Goal: Obtain resource: Download file/media

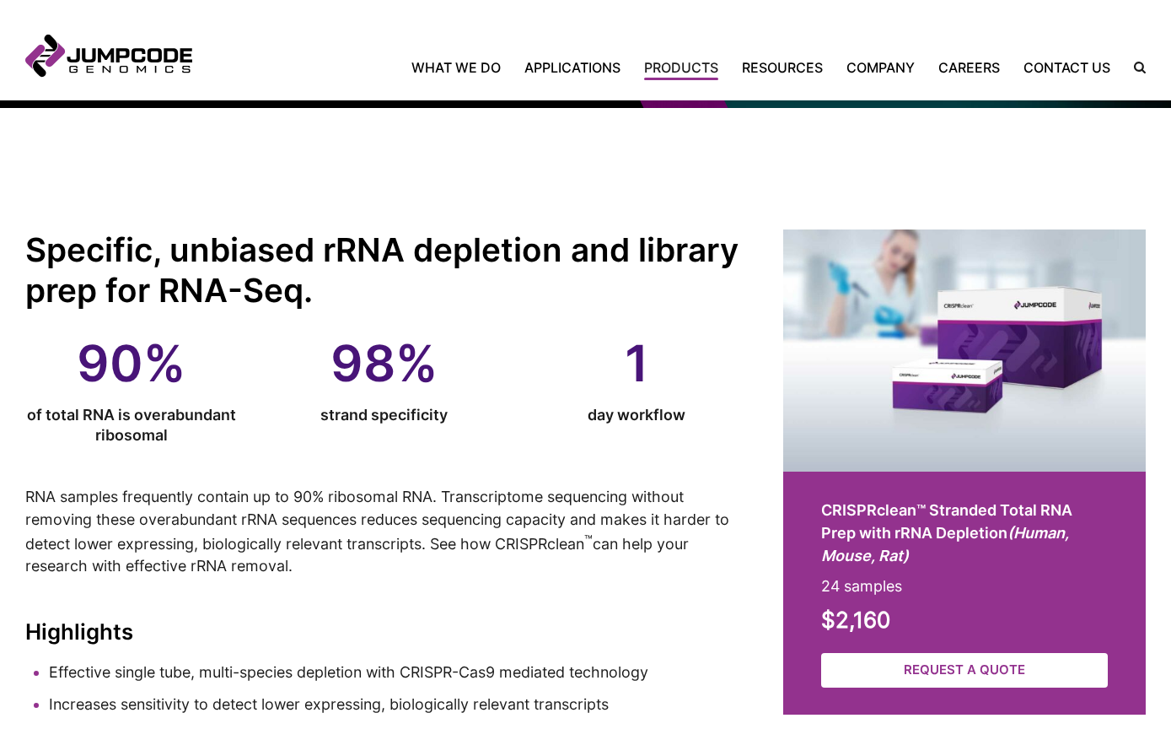
scroll to position [153, 0]
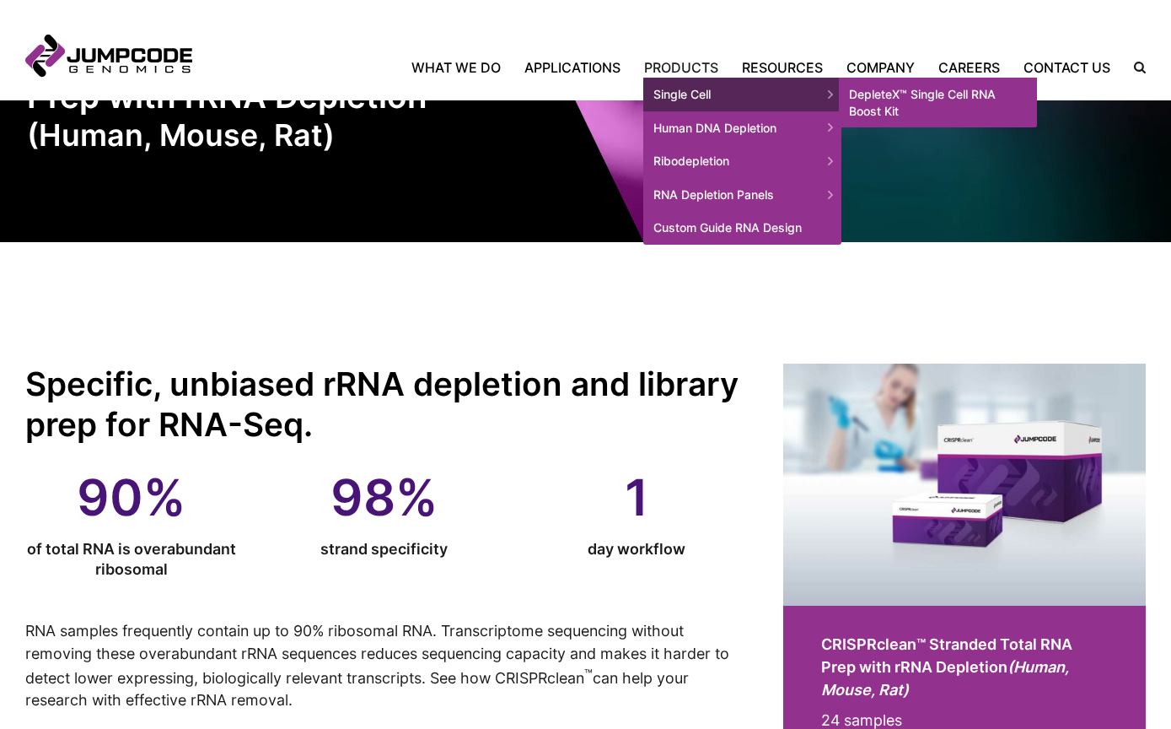
click at [921, 100] on link "DepleteX™ Single Cell RNA Boost Kit" at bounding box center [938, 103] width 198 height 50
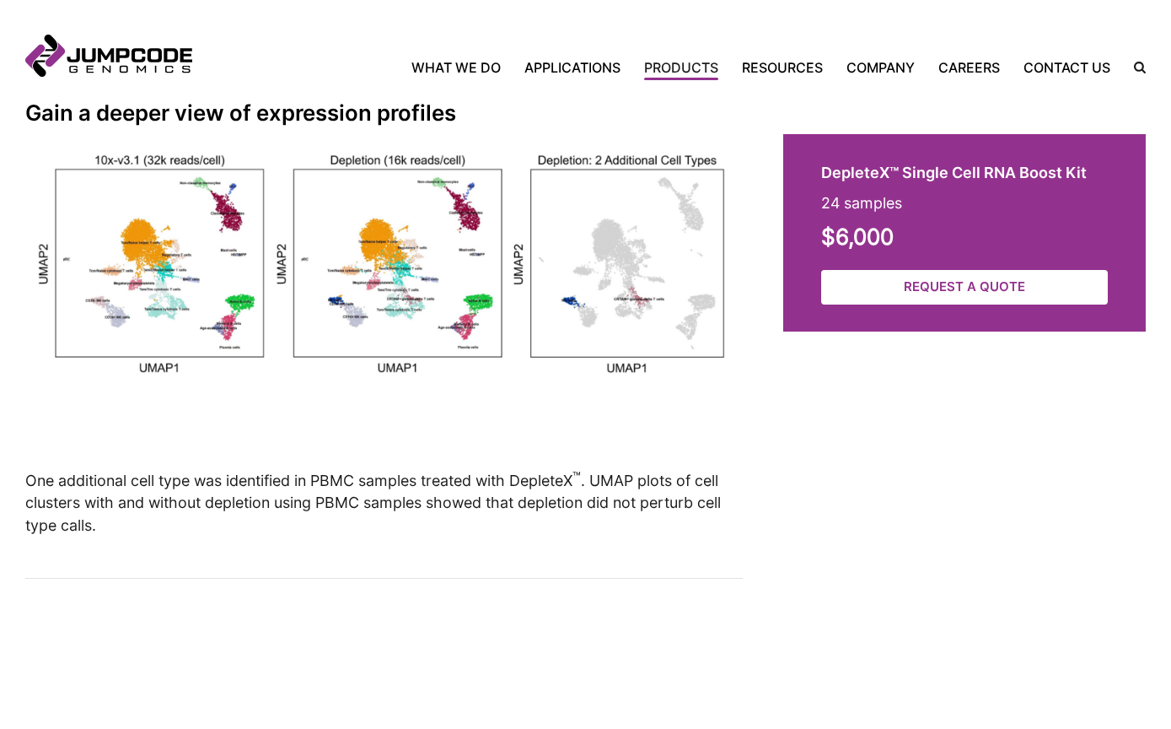
scroll to position [4373, 0]
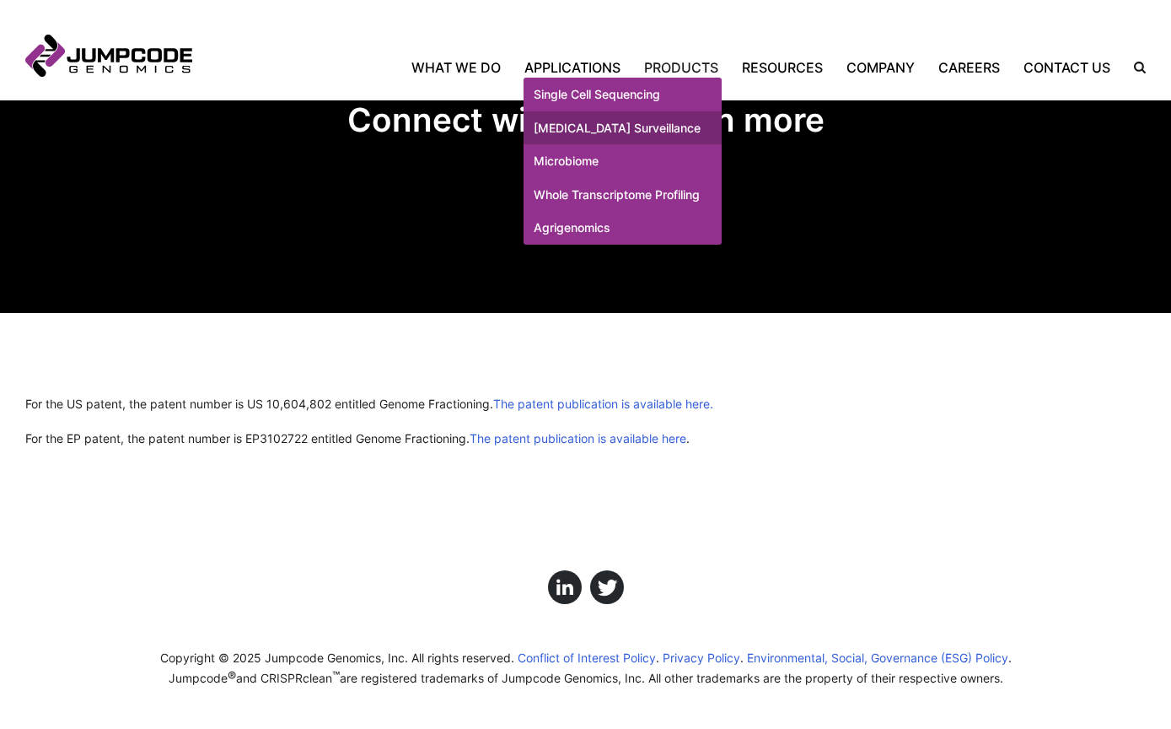
click at [590, 144] on link "[MEDICAL_DATA] Surveillance" at bounding box center [623, 128] width 198 height 34
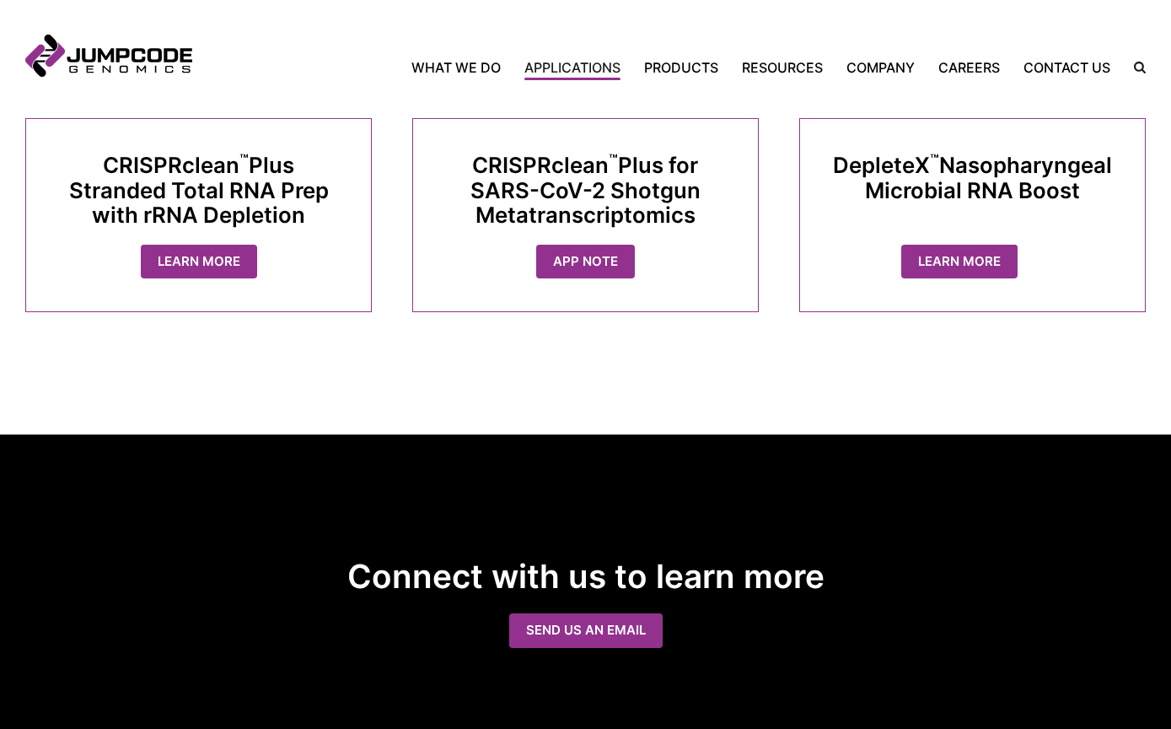
scroll to position [1810, 0]
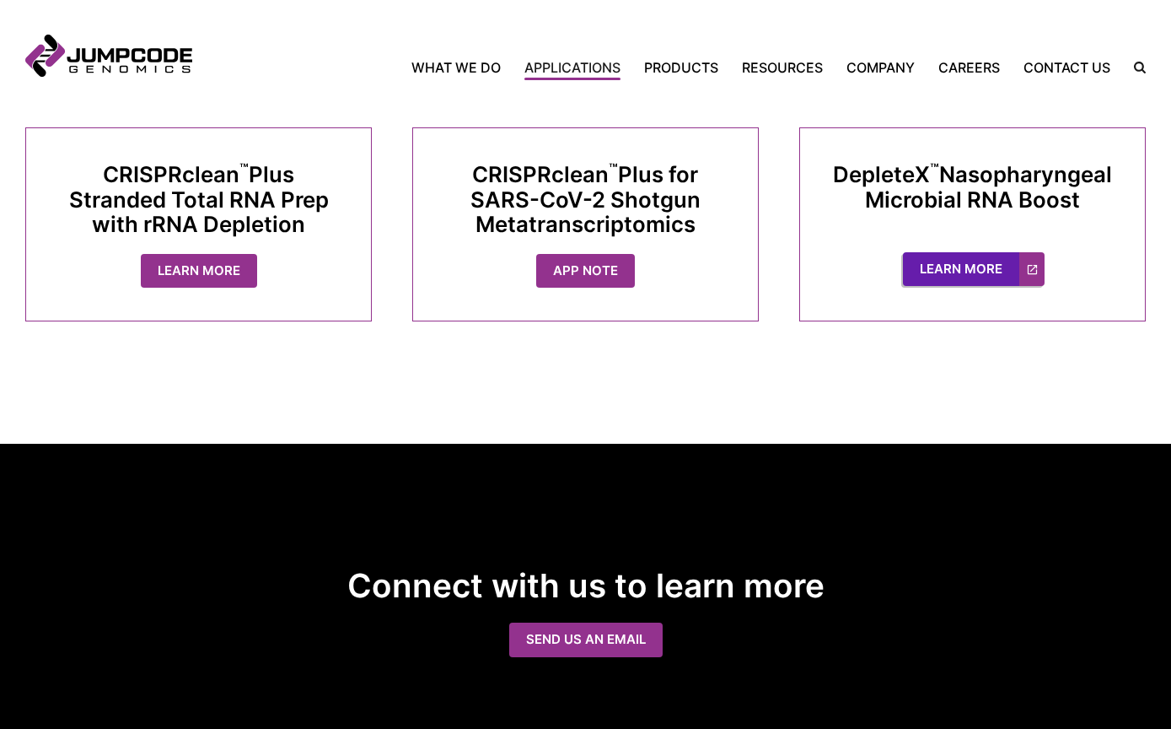
click at [978, 254] on link "Learn More" at bounding box center [974, 269] width 142 height 34
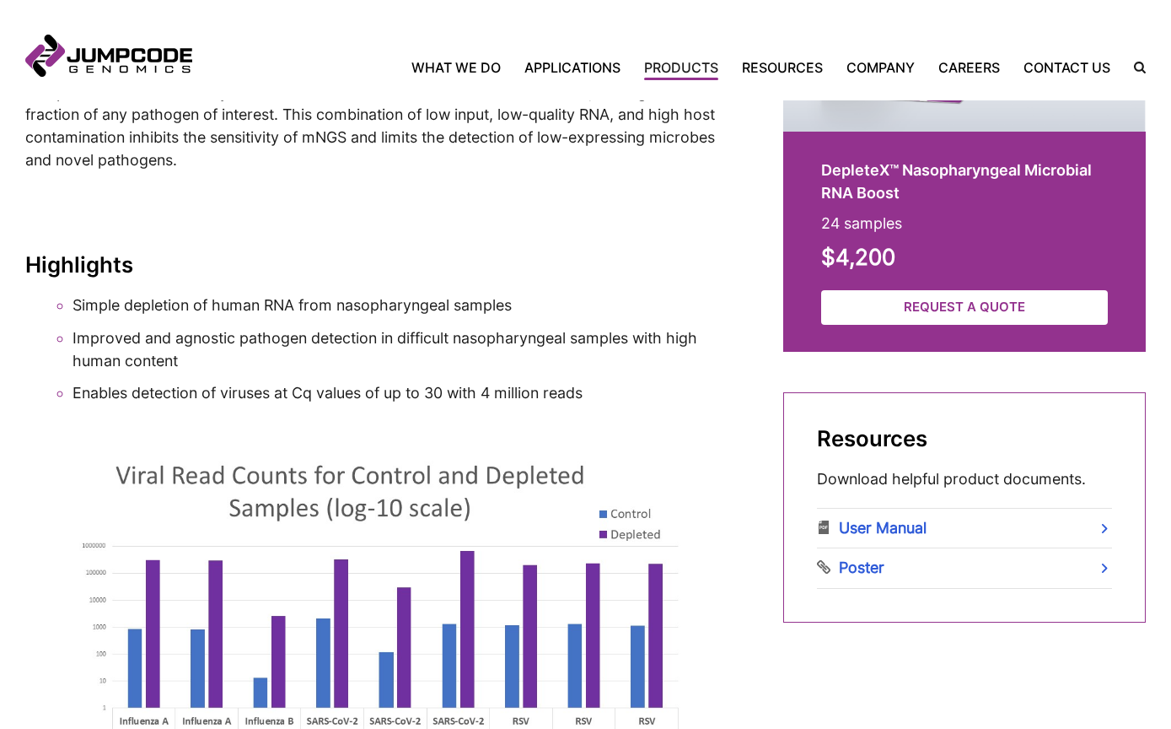
scroll to position [663, 0]
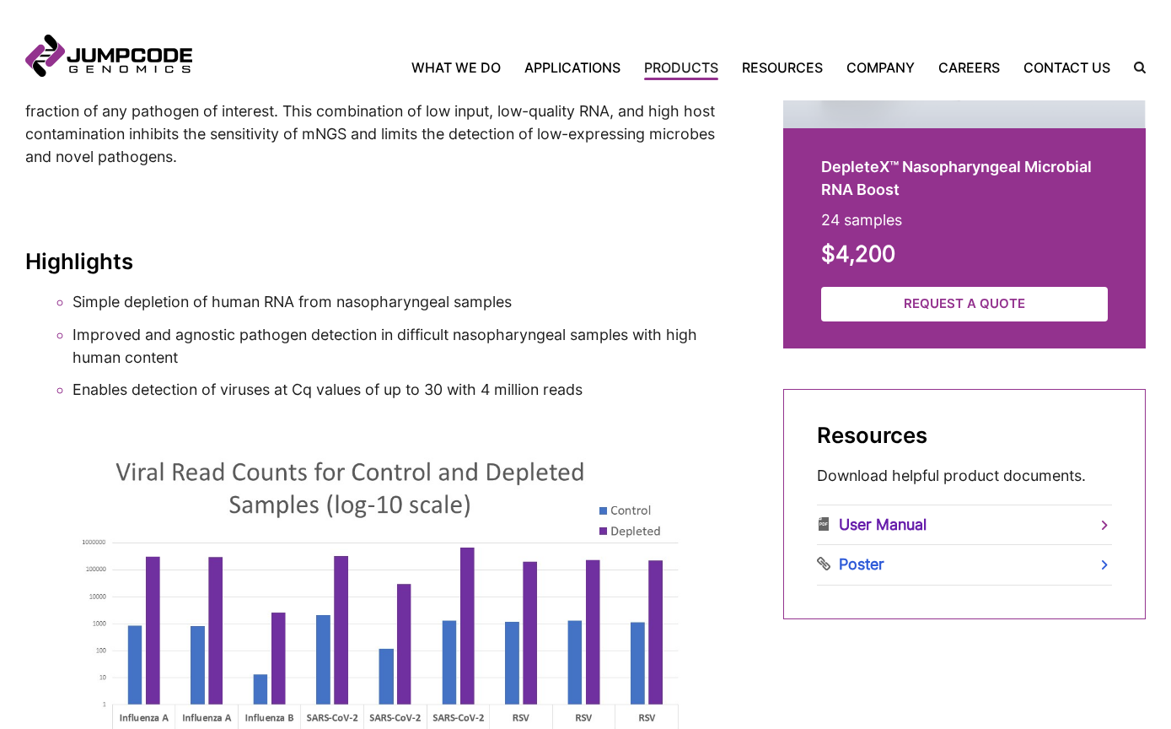
click at [872, 527] on link "User Manual" at bounding box center [964, 525] width 295 height 40
